Goal: Task Accomplishment & Management: Manage account settings

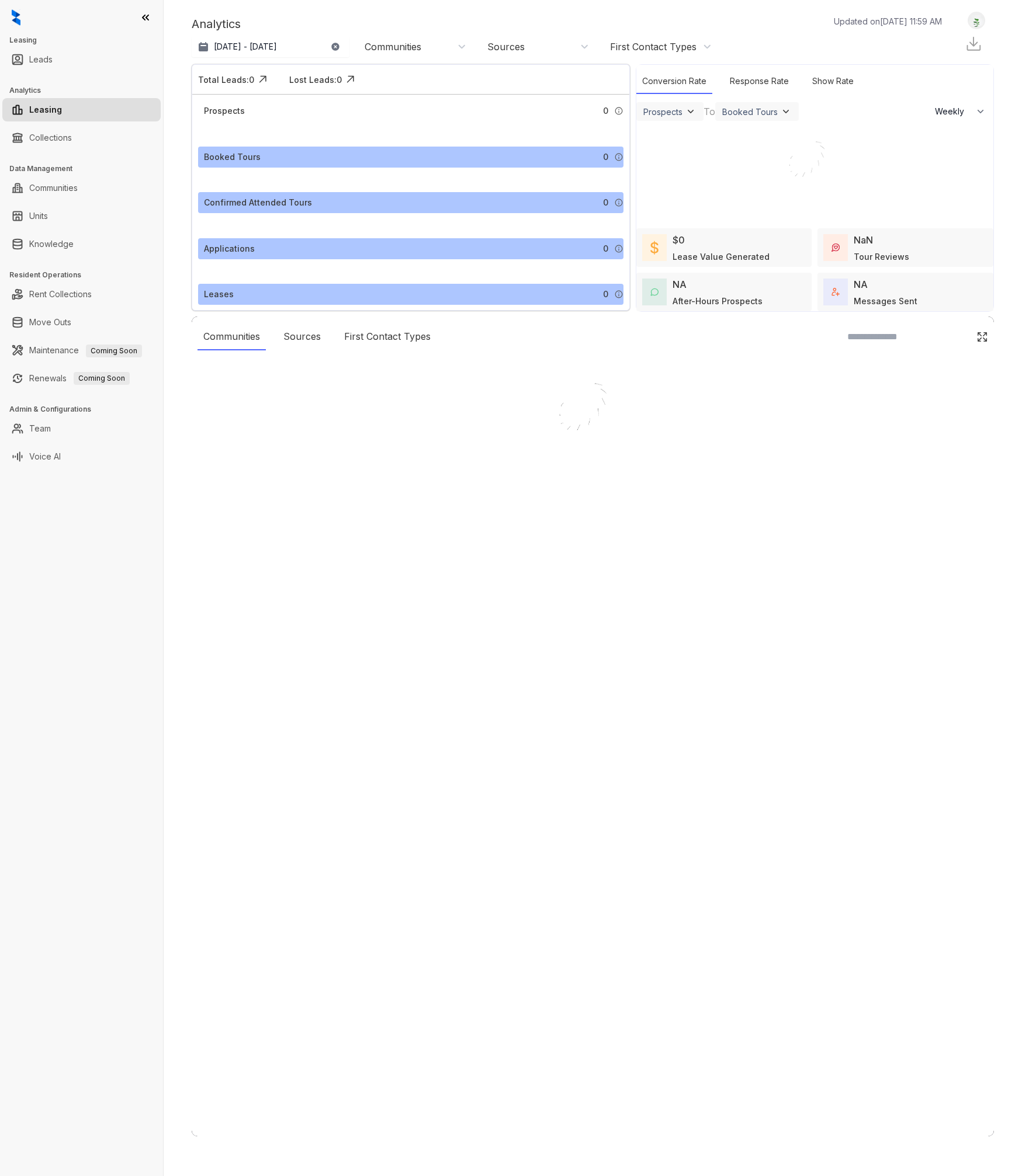
select select "******"
click at [146, 14] on icon at bounding box center [145, 18] width 12 height 12
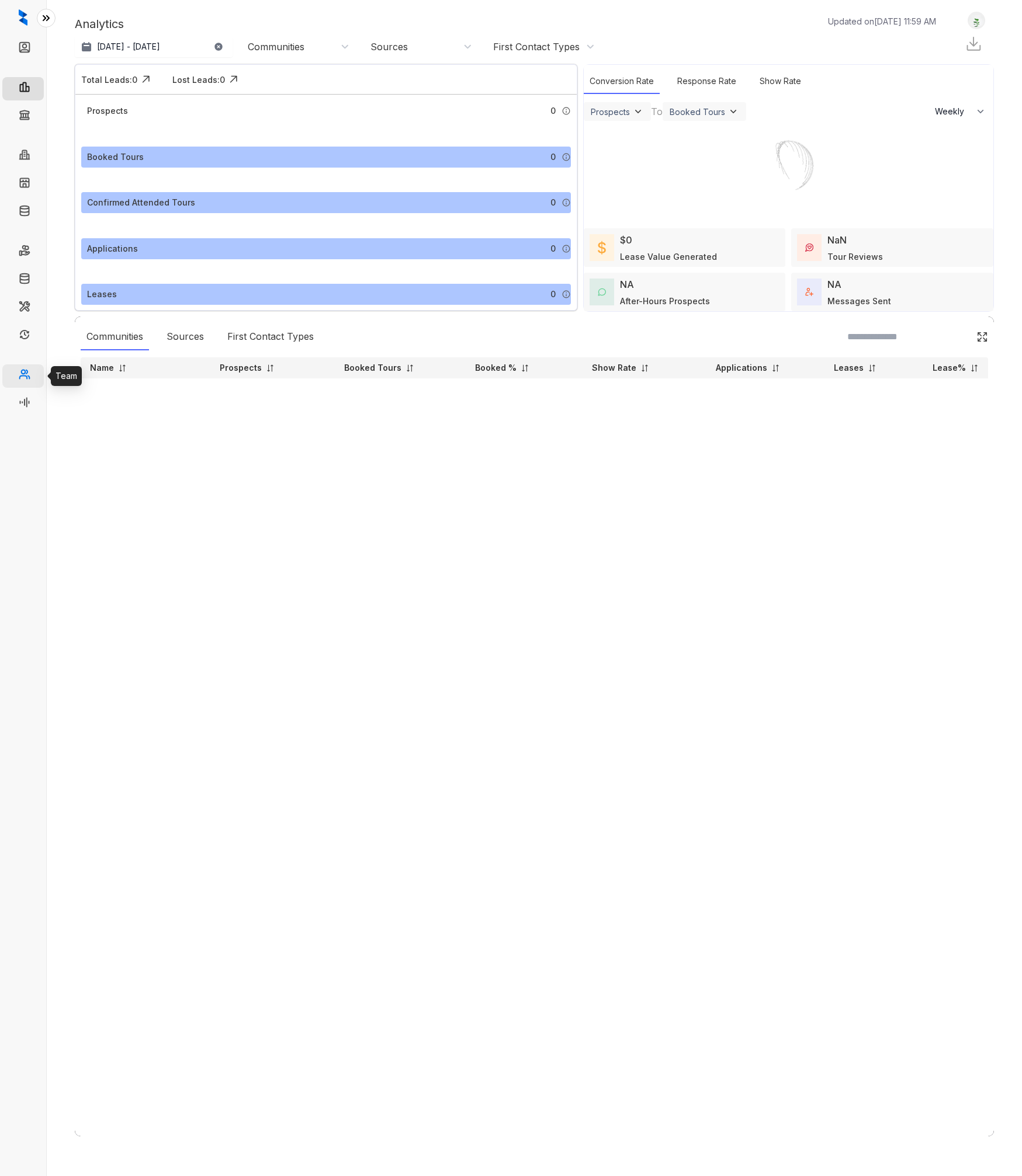
click at [36, 373] on link "Team" at bounding box center [47, 376] width 22 height 23
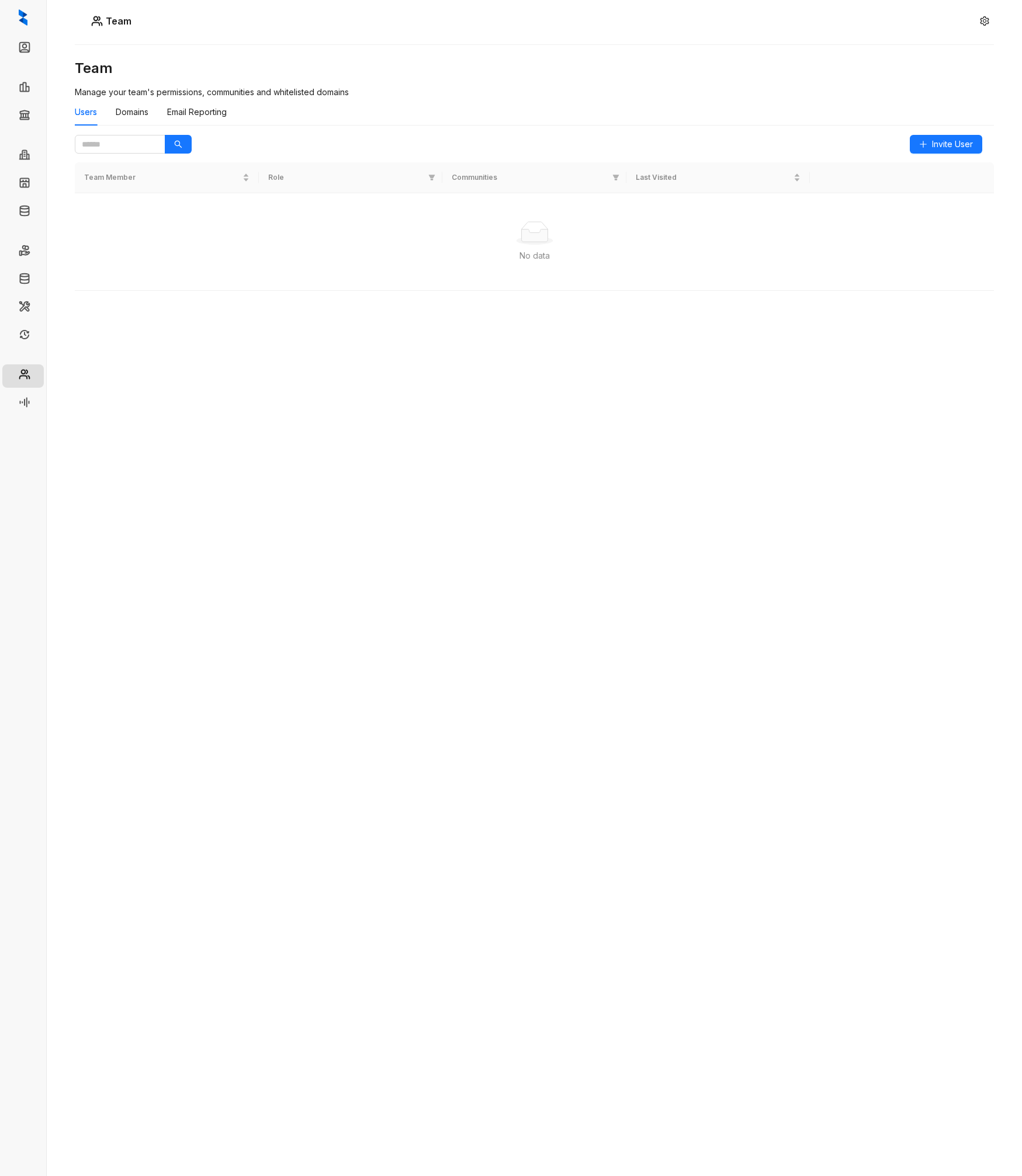
click at [46, 17] on icon at bounding box center [46, 18] width 12 height 12
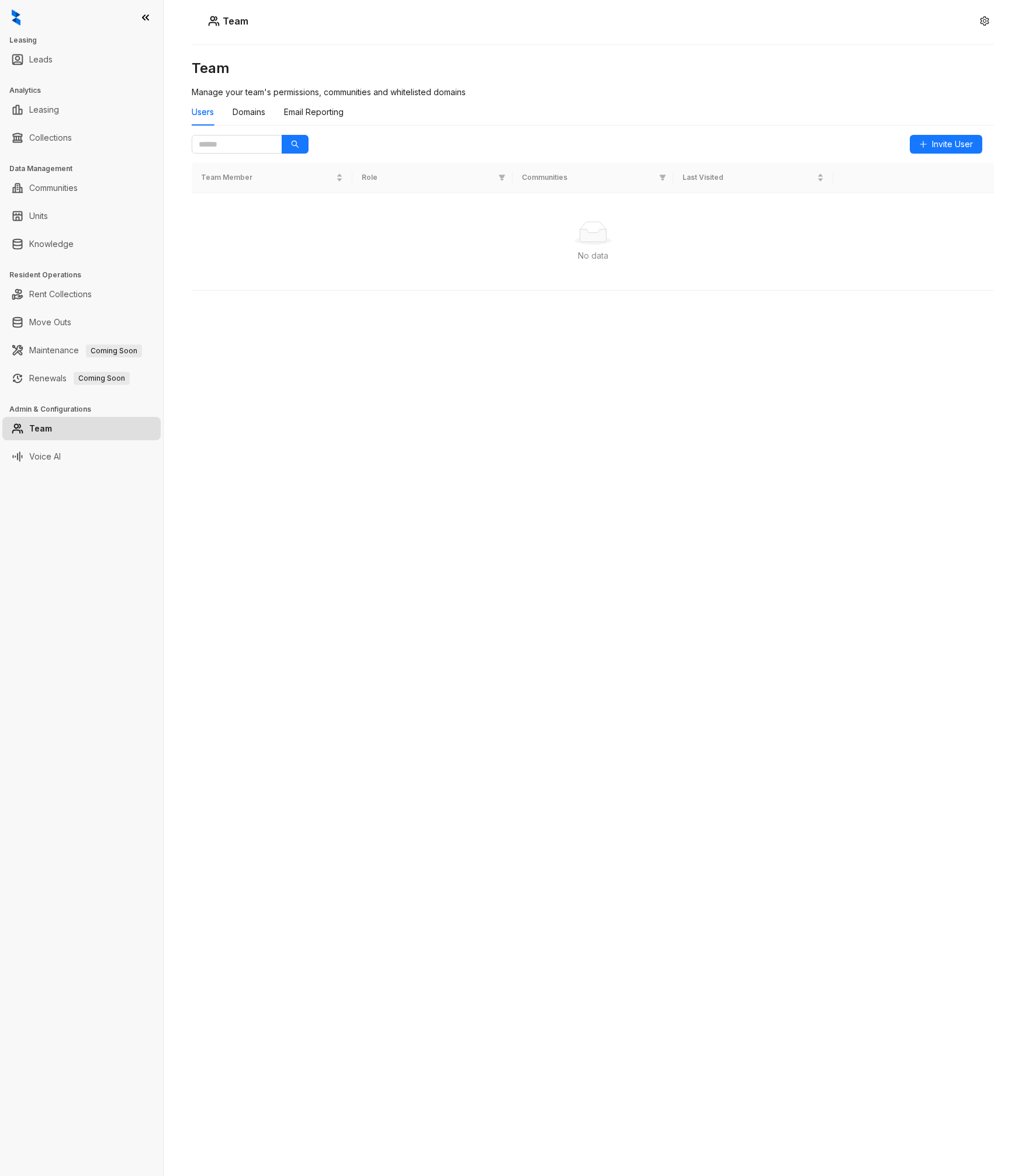
click at [151, 17] on icon at bounding box center [145, 18] width 12 height 12
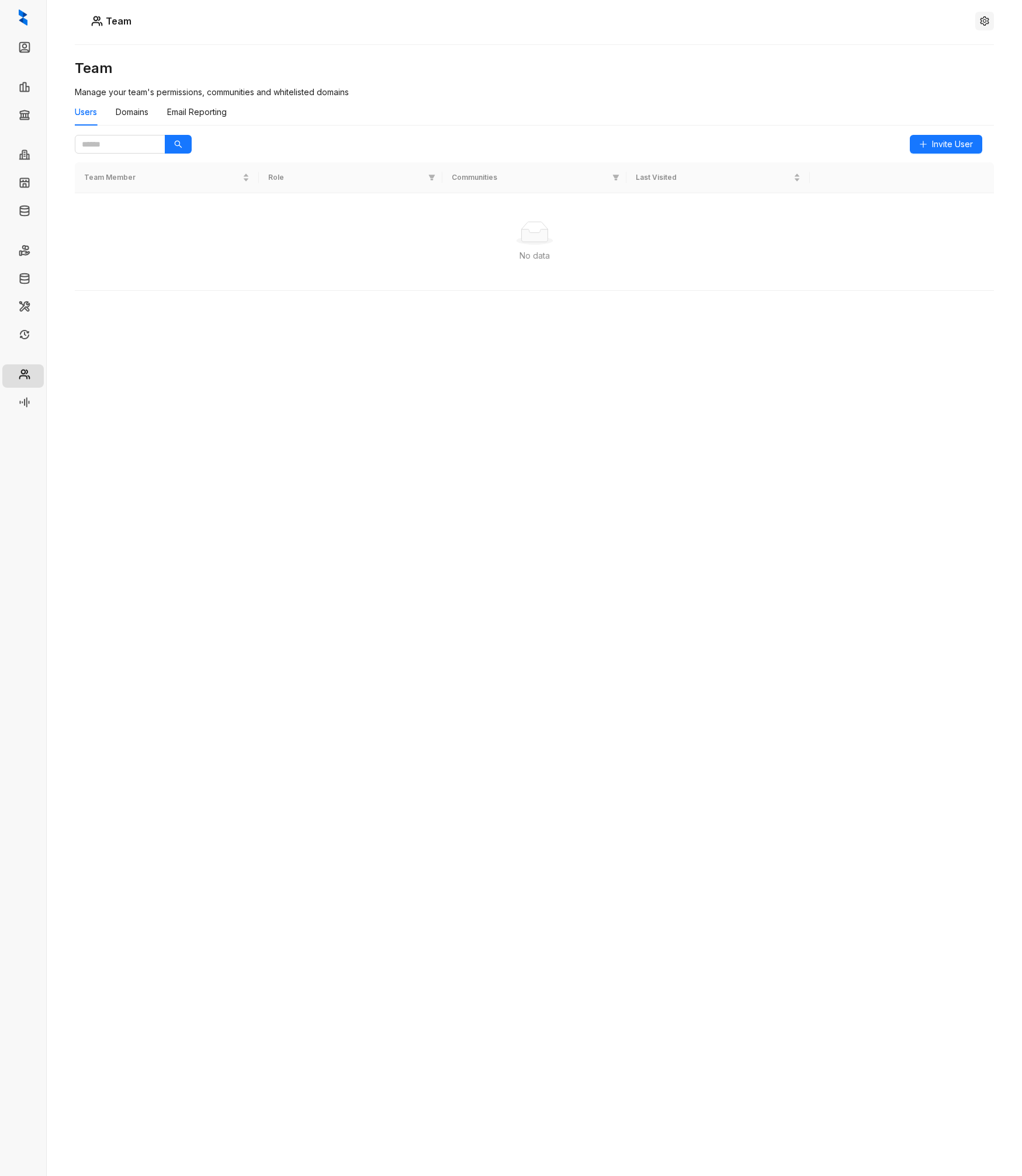
click at [985, 19] on icon "setting" at bounding box center [984, 21] width 8 height 9
click at [946, 24] on div "Team" at bounding box center [534, 21] width 919 height 18
click at [984, 23] on icon "setting" at bounding box center [984, 21] width 9 height 9
click at [987, 51] on span "Logout" at bounding box center [984, 53] width 27 height 13
